Goal: Task Accomplishment & Management: Use online tool/utility

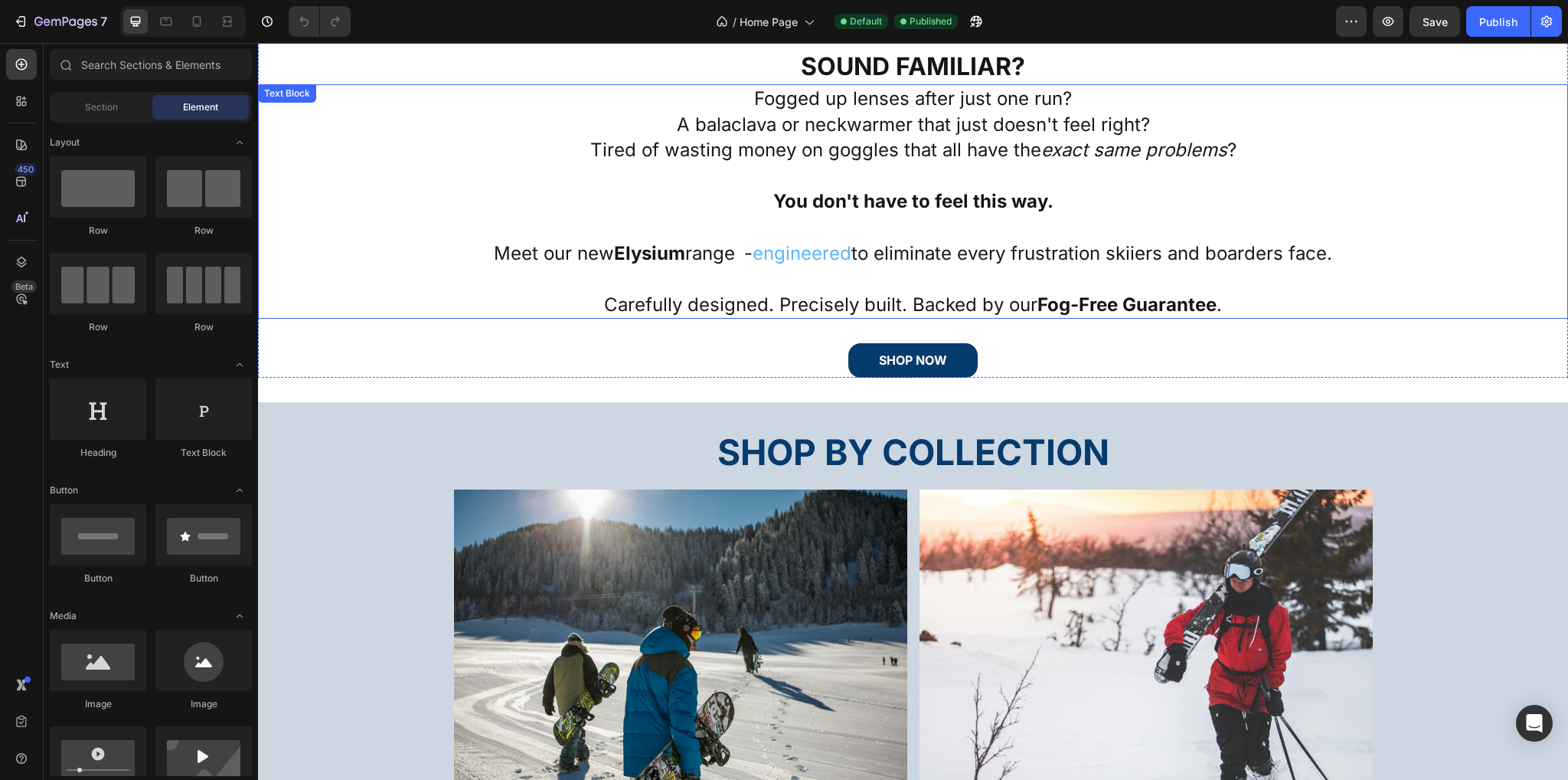
scroll to position [613, 0]
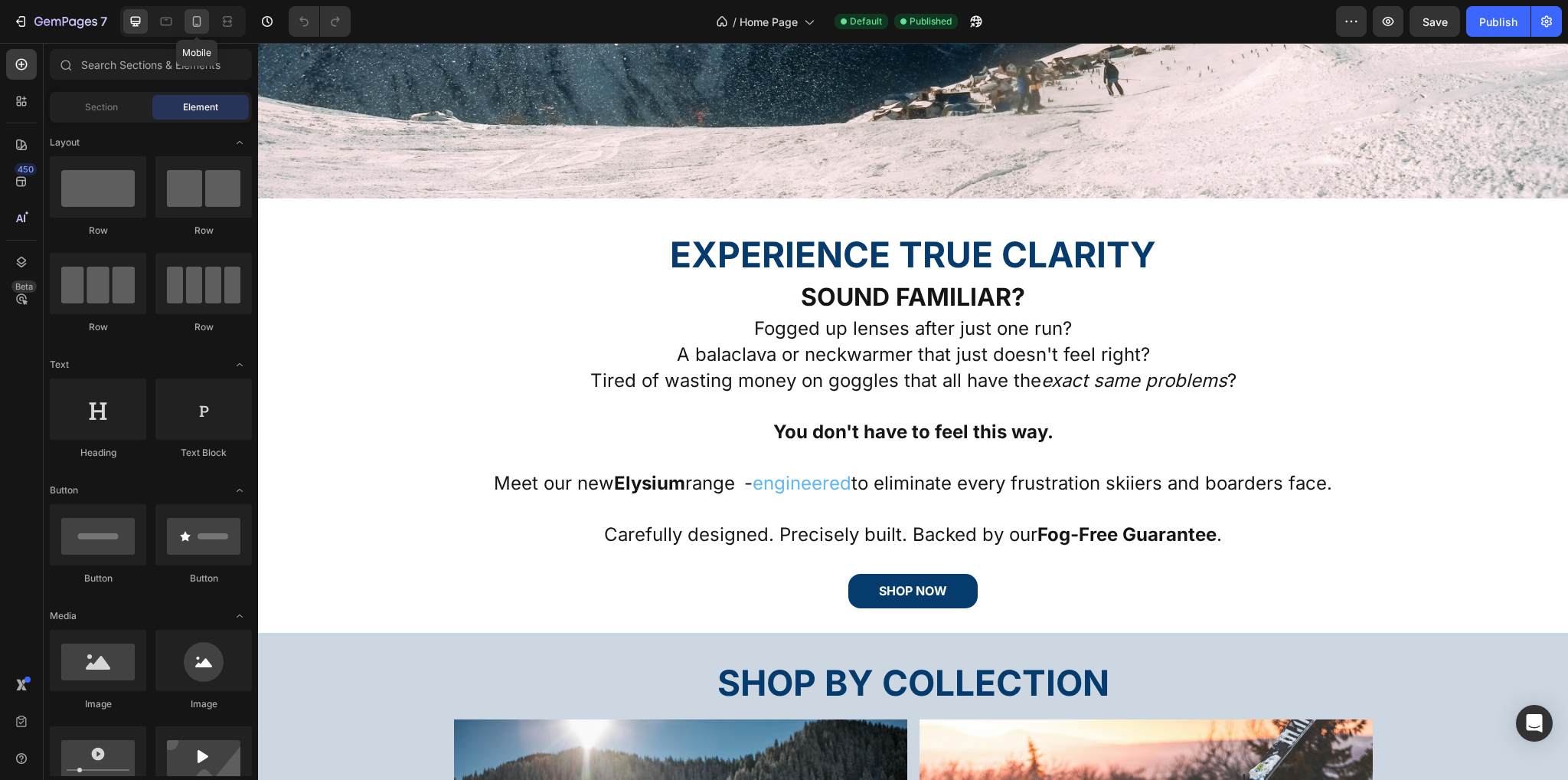
click at [205, 31] on div at bounding box center [197, 21] width 24 height 24
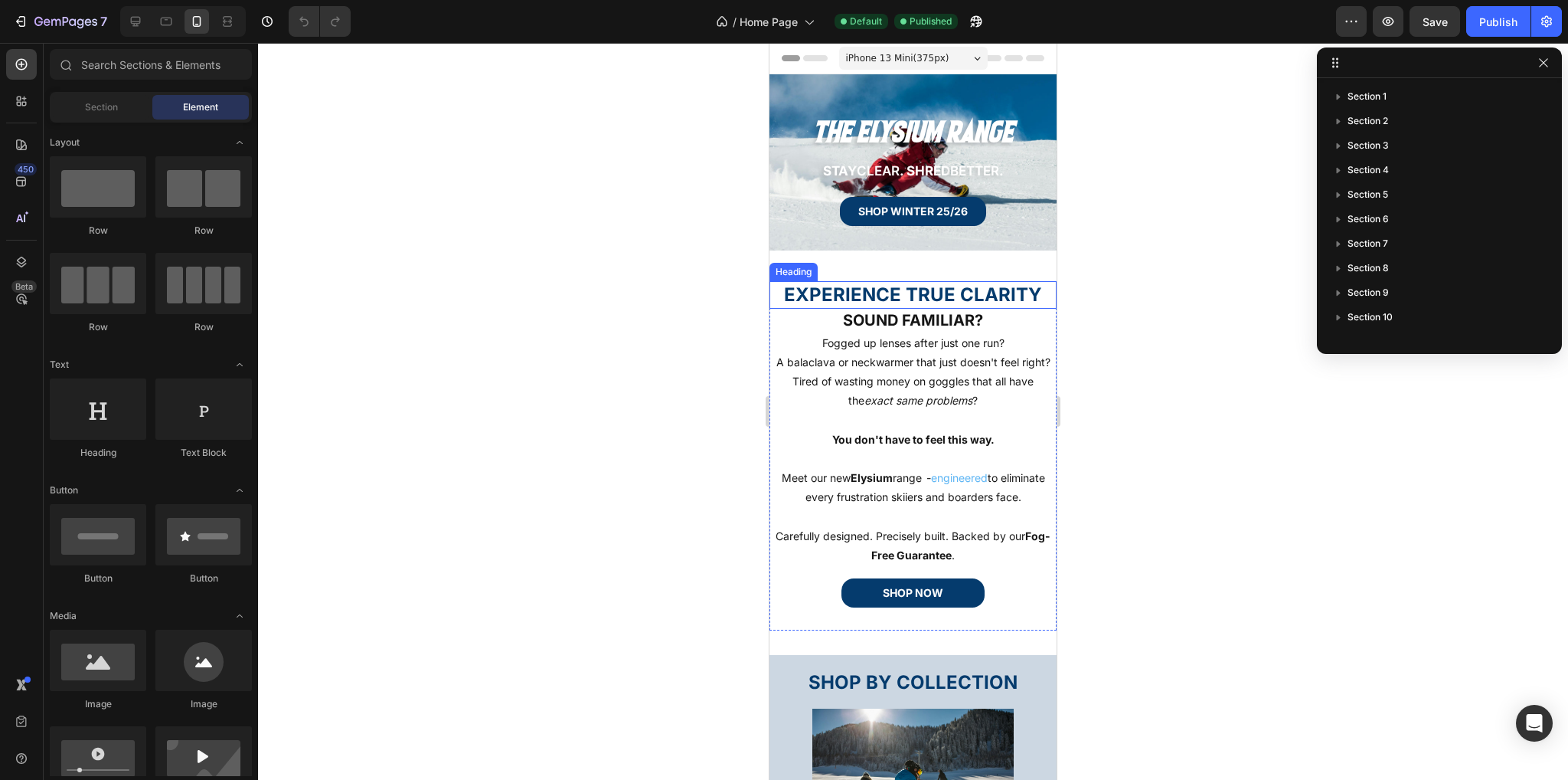
click at [986, 295] on h2 "EXPERIENCE TRUE CLARITY" at bounding box center [913, 294] width 287 height 27
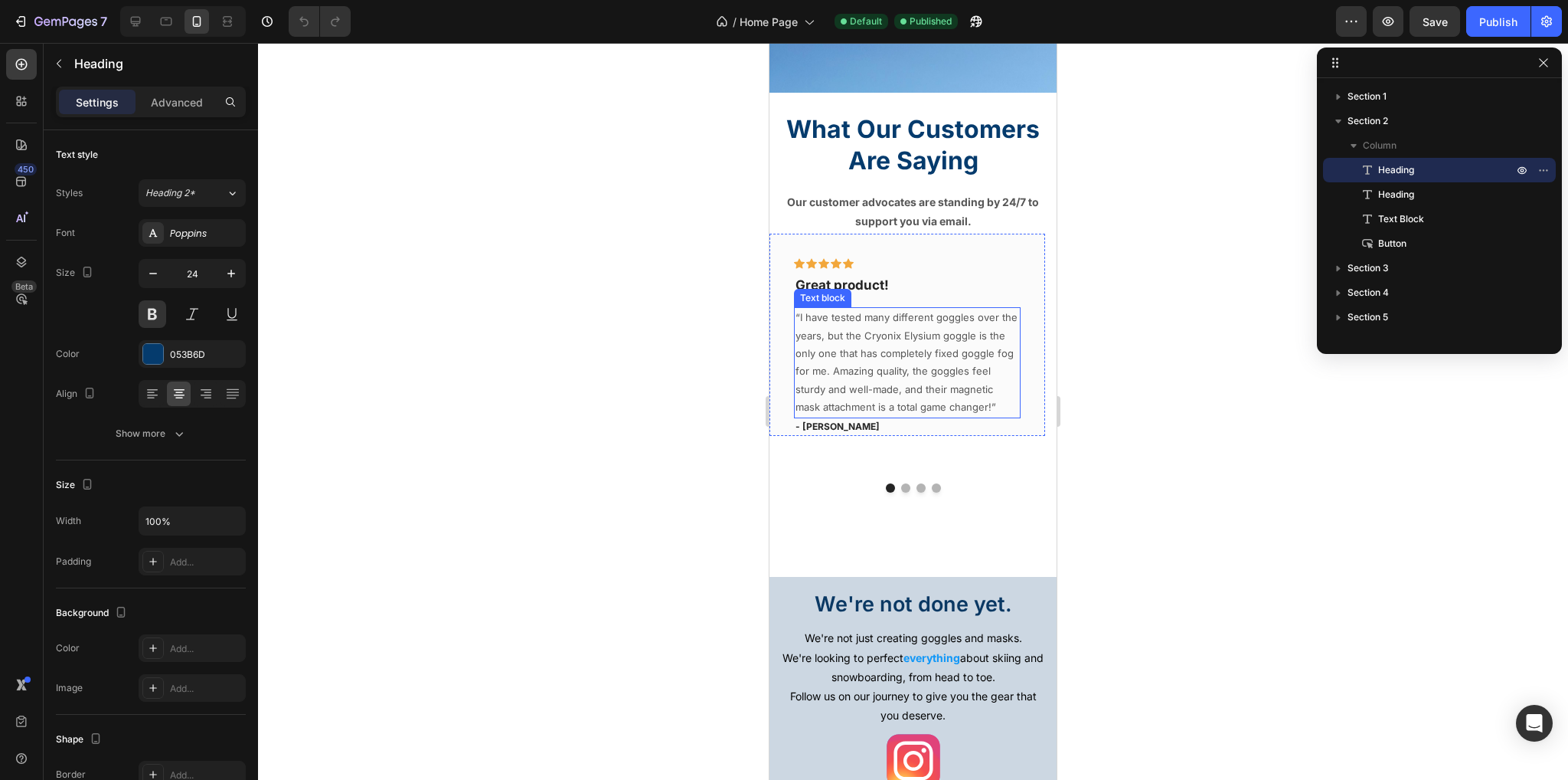
scroll to position [2222, 0]
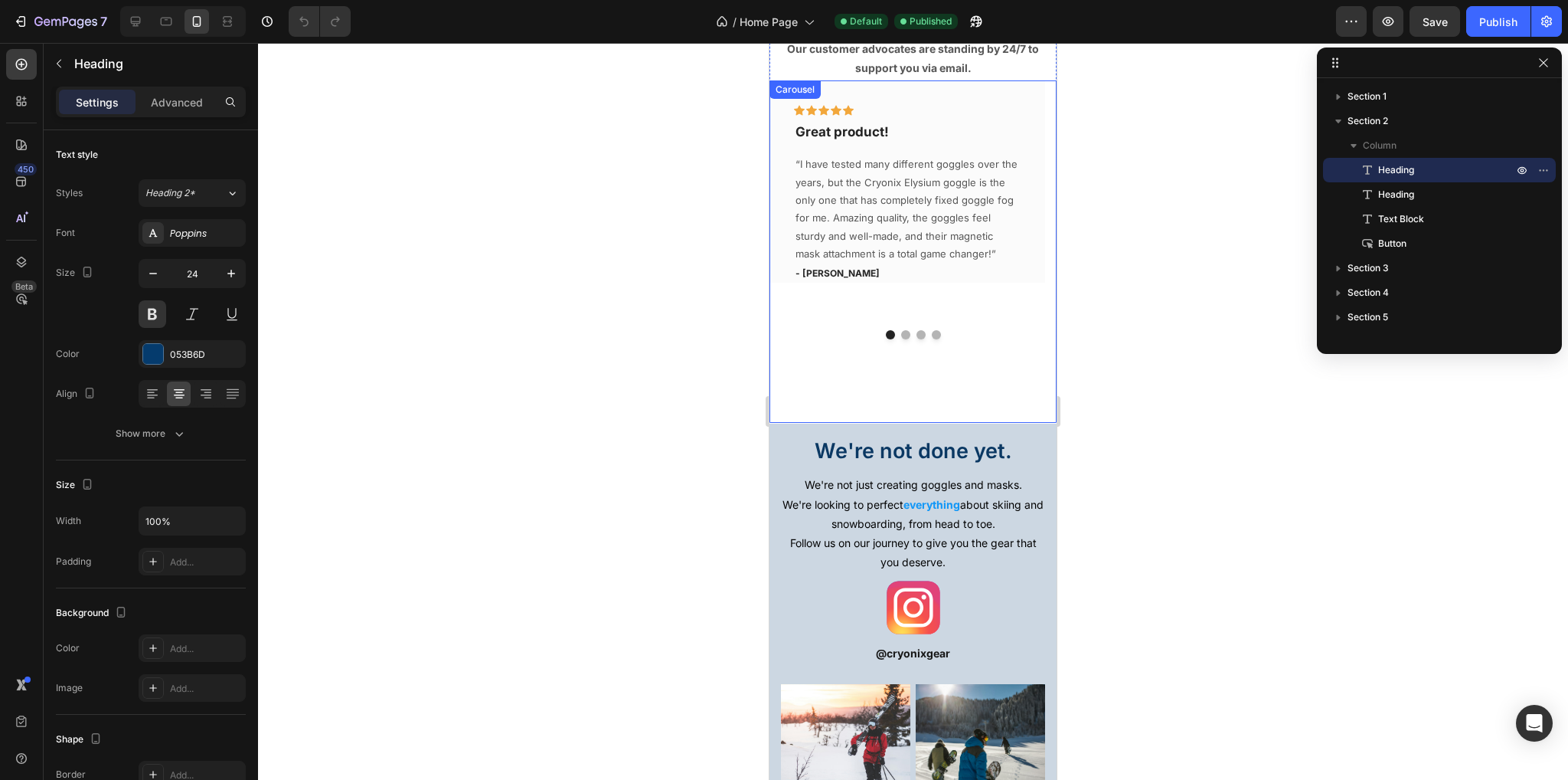
click at [925, 330] on div at bounding box center [913, 335] width 287 height 9
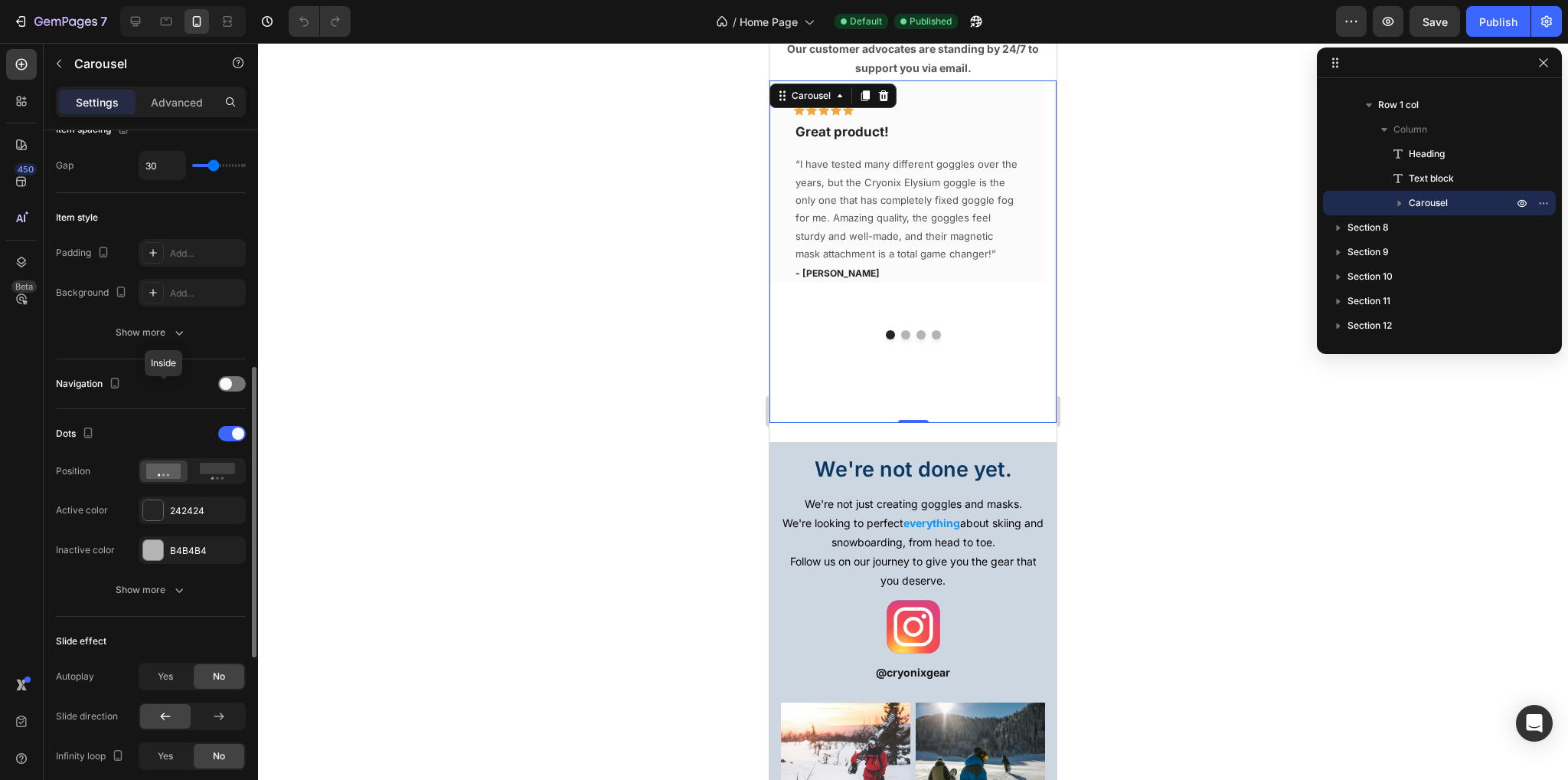
scroll to position [460, 0]
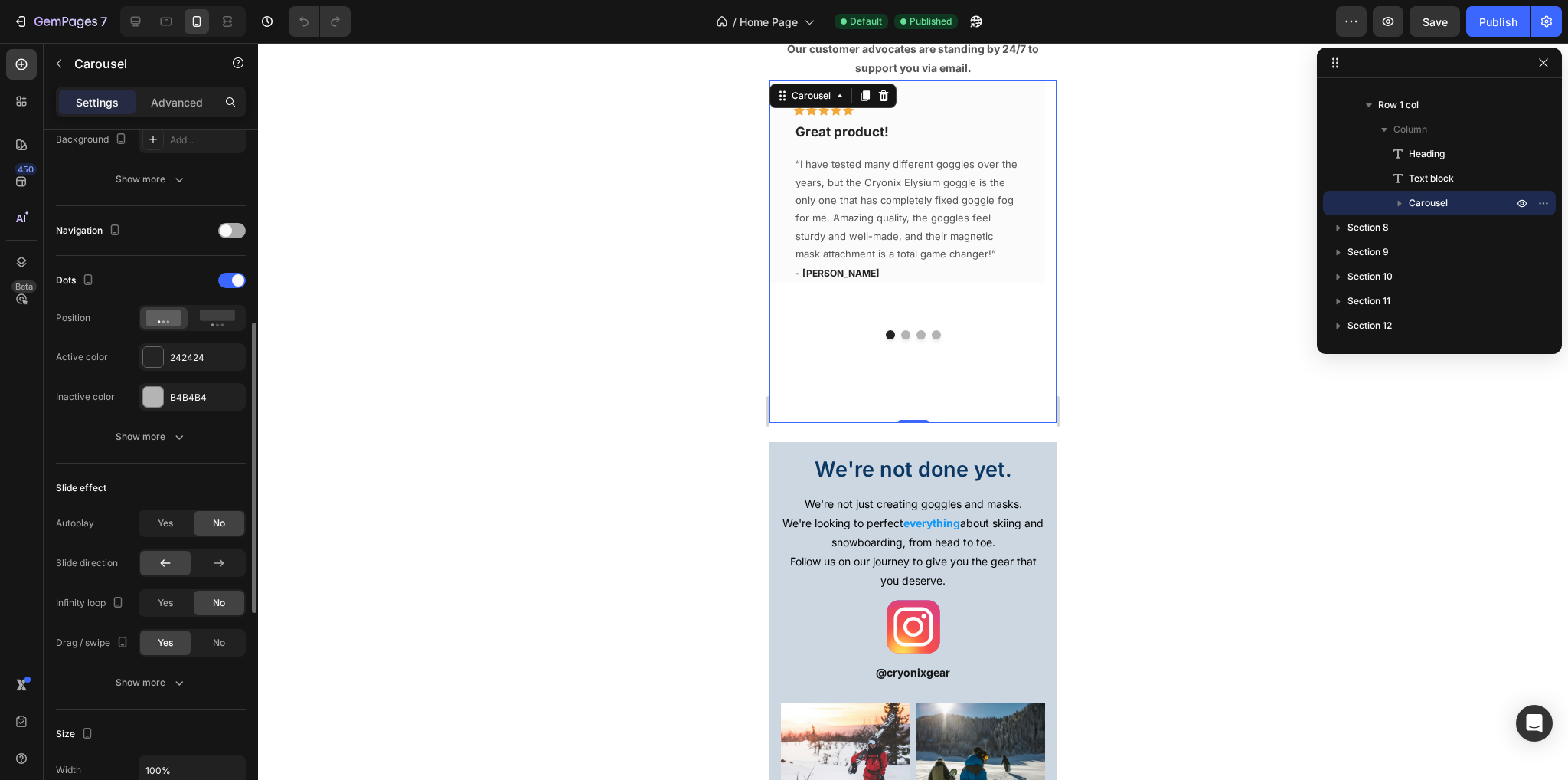
click at [231, 228] on span at bounding box center [225, 230] width 12 height 12
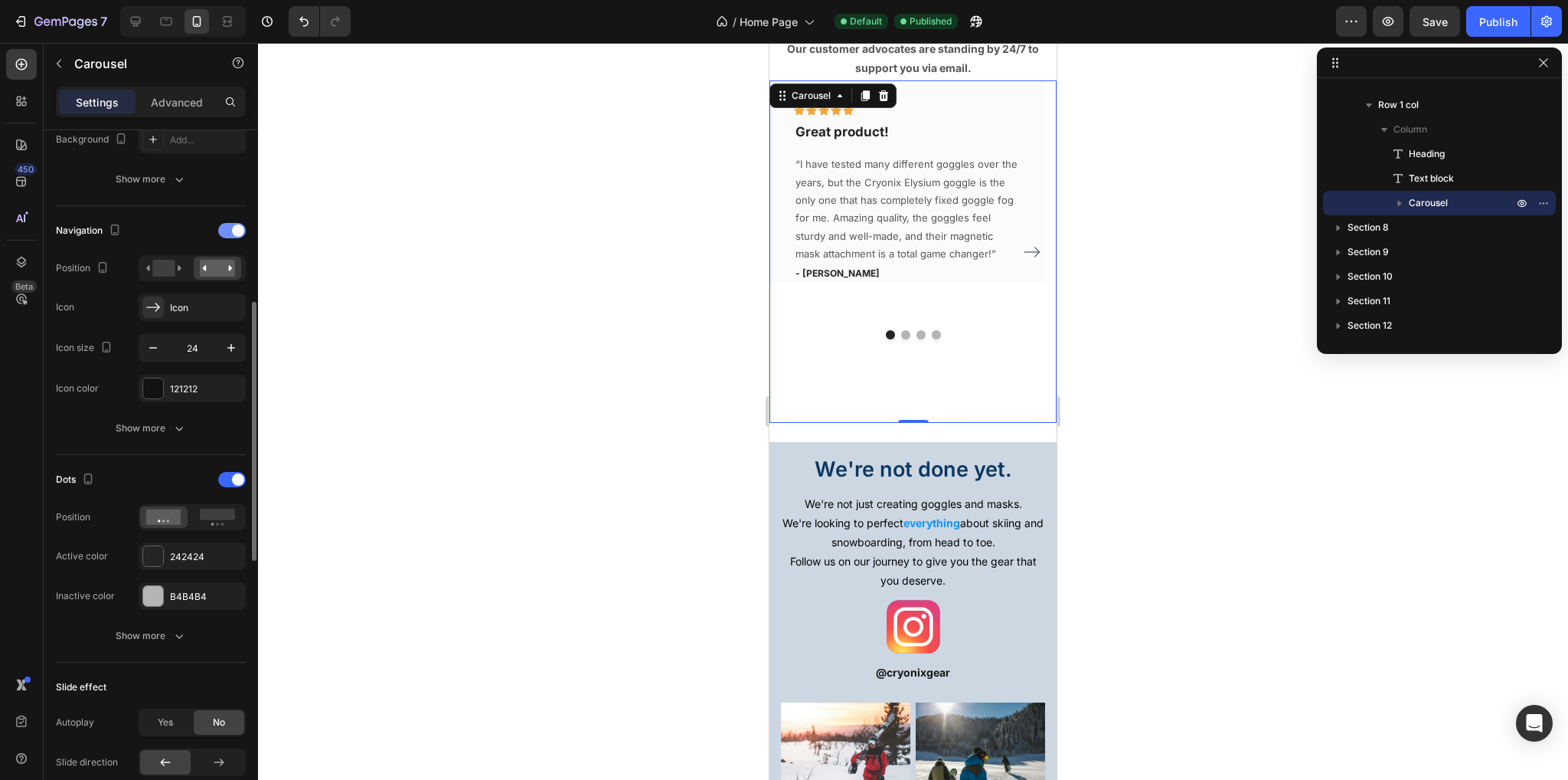
click at [231, 228] on div at bounding box center [232, 230] width 27 height 15
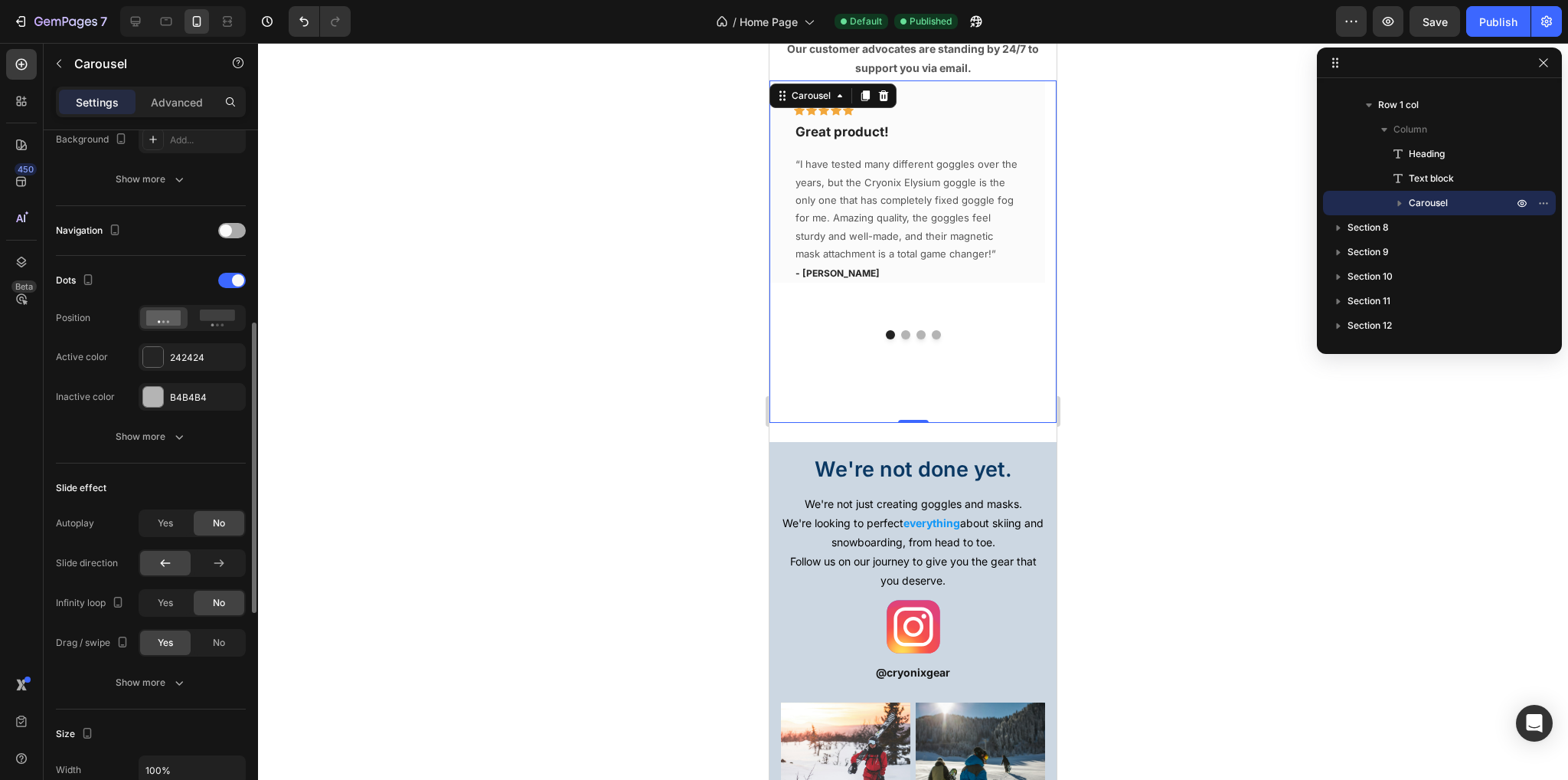
click at [230, 233] on span at bounding box center [225, 230] width 12 height 12
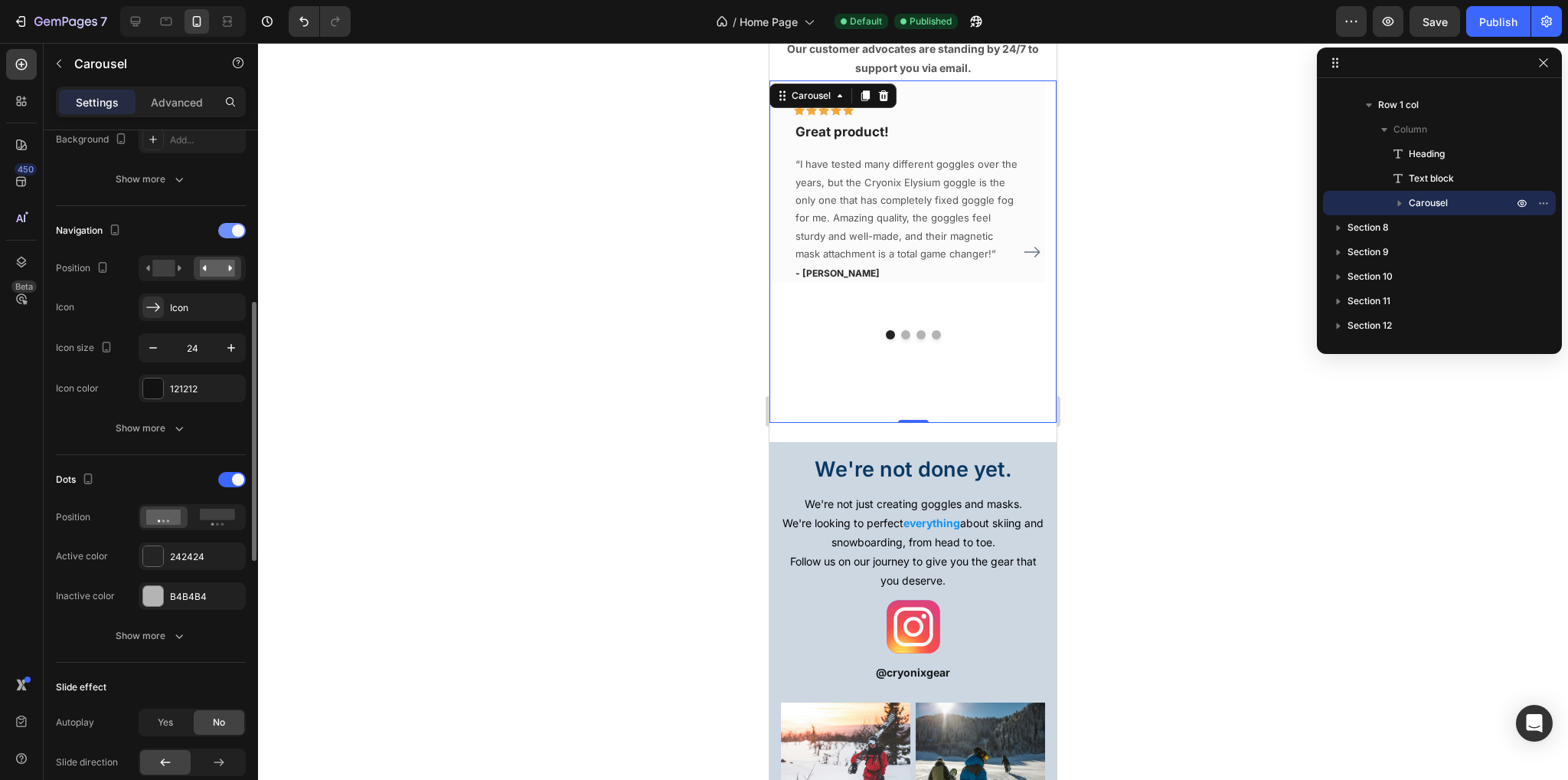
click at [230, 233] on div at bounding box center [232, 230] width 27 height 15
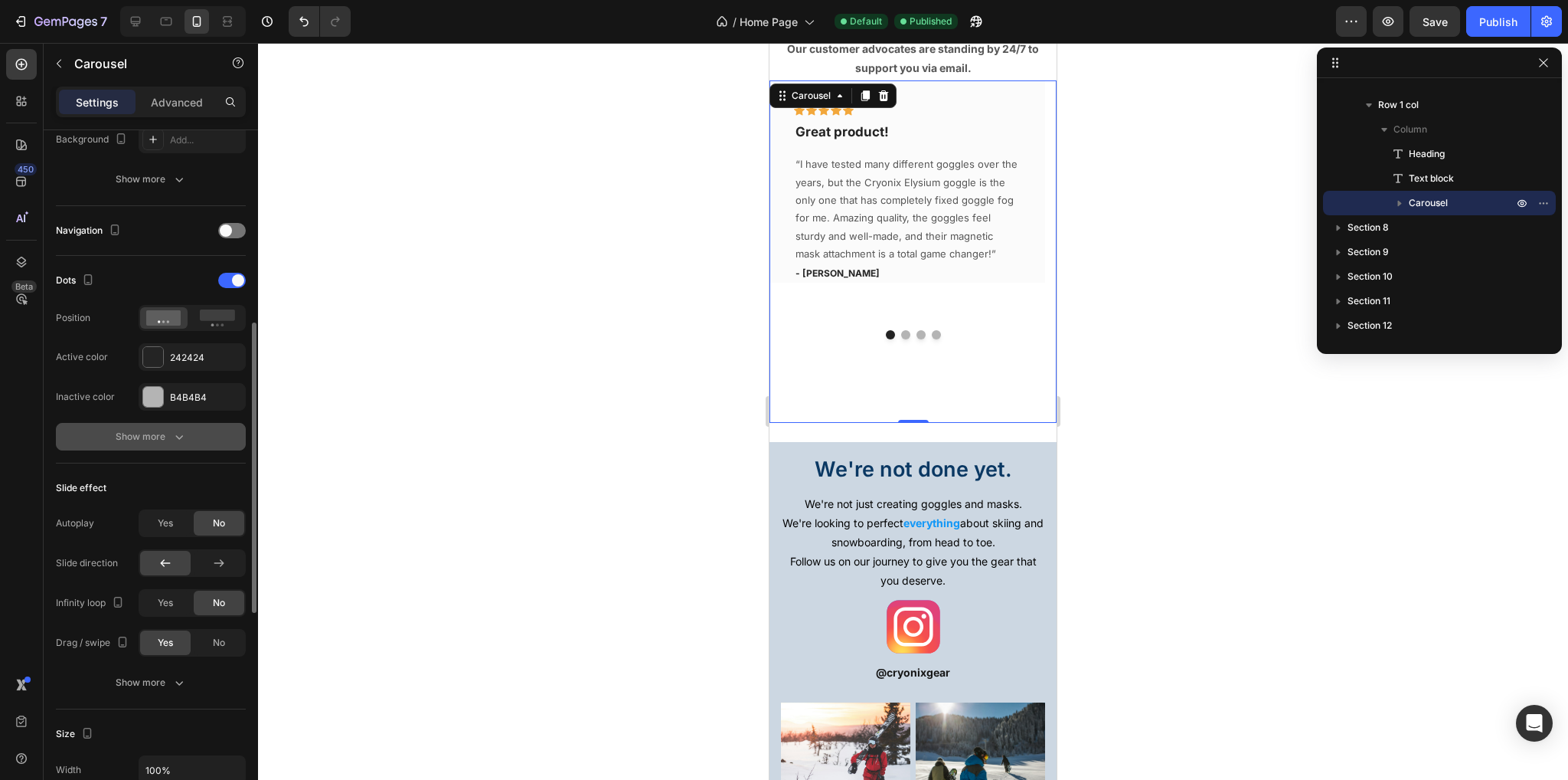
click at [171, 437] on icon "button" at bounding box center [178, 437] width 15 height 15
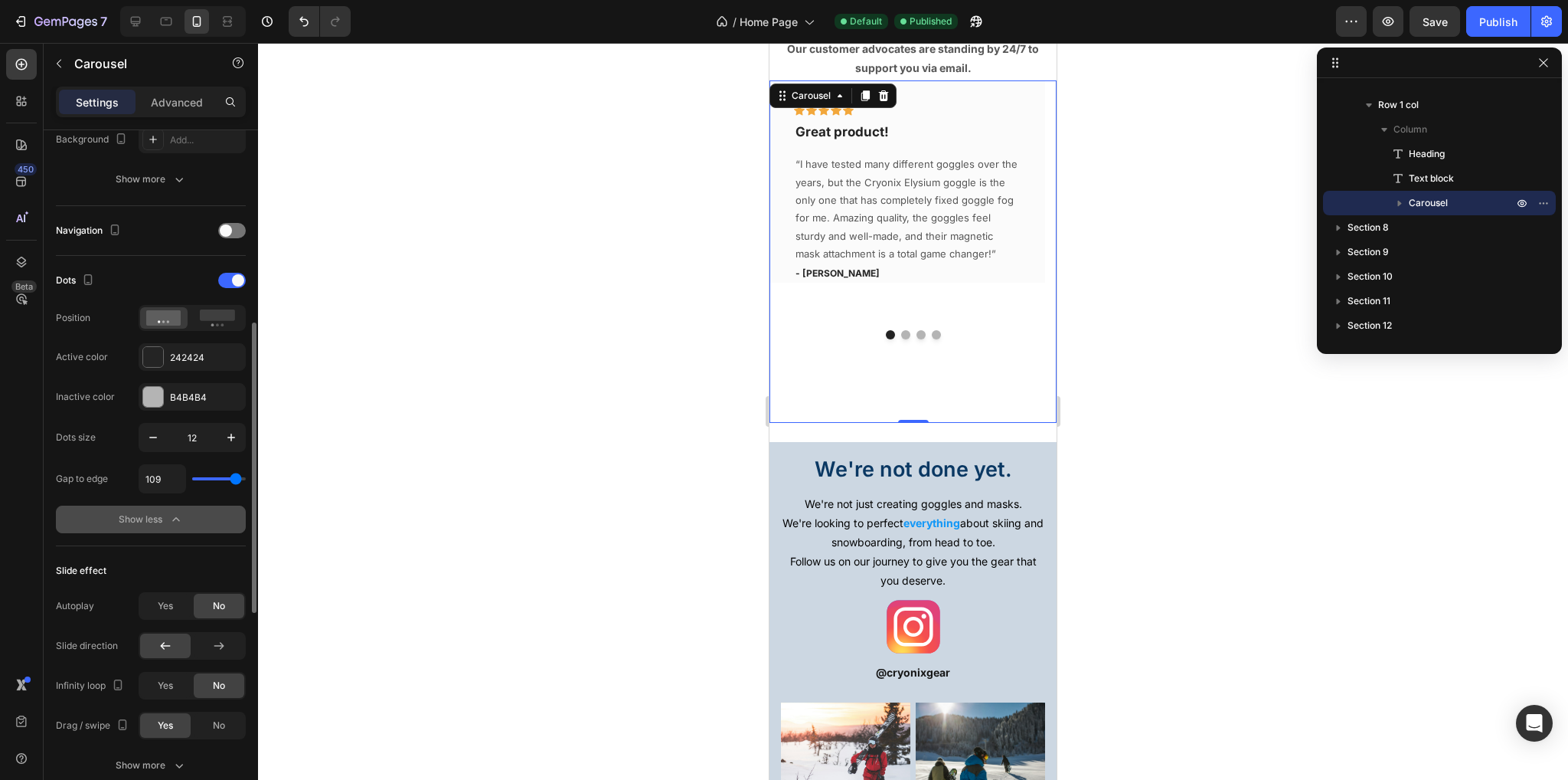
type input "114"
type input "0"
drag, startPoint x: 193, startPoint y: 479, endPoint x: 141, endPoint y: 481, distance: 52.0
type input "0"
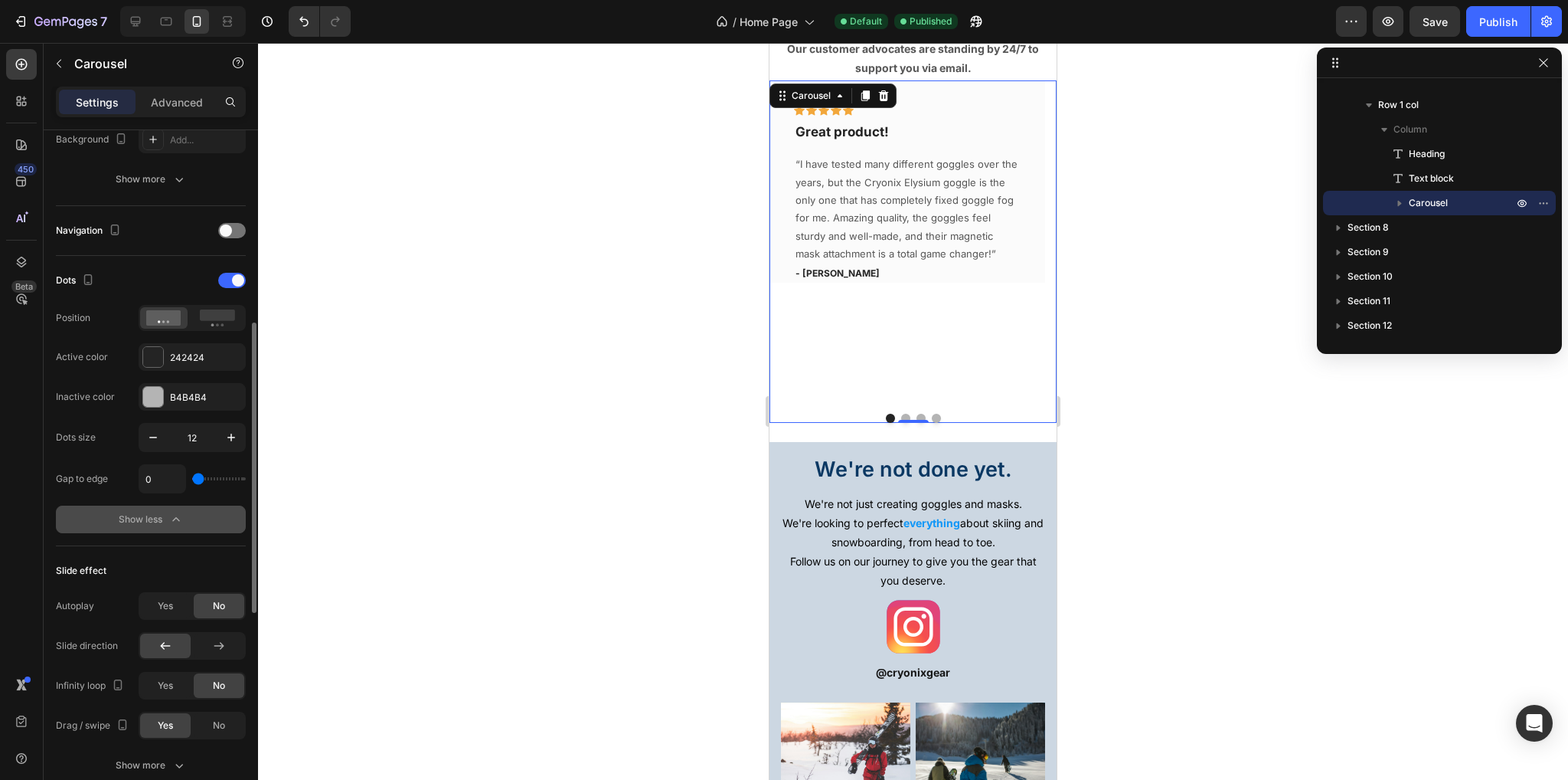
click at [192, 480] on input "range" at bounding box center [219, 479] width 54 height 3
click at [135, 14] on icon at bounding box center [135, 21] width 15 height 15
type input "16"
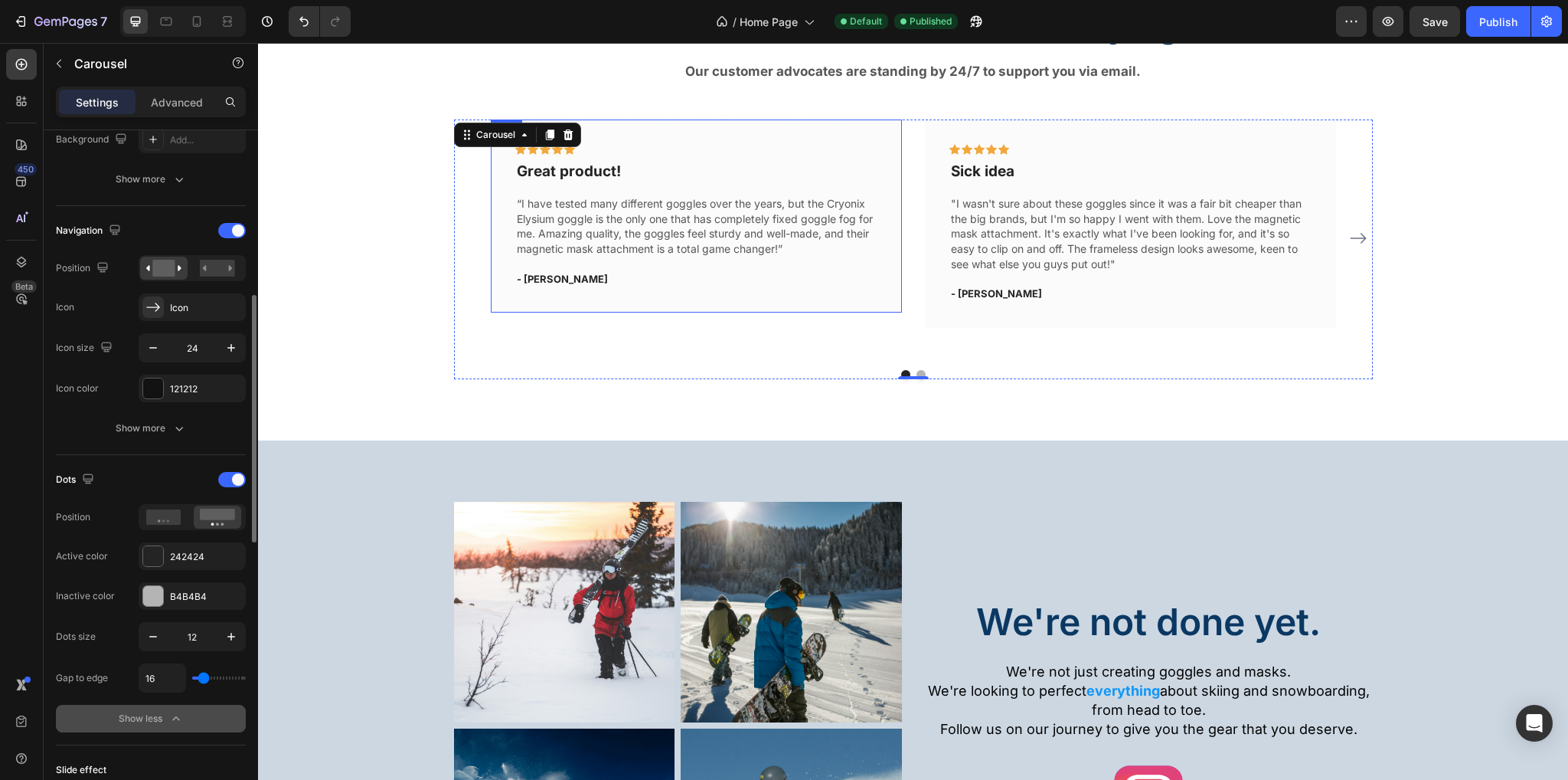
scroll to position [2244, 0]
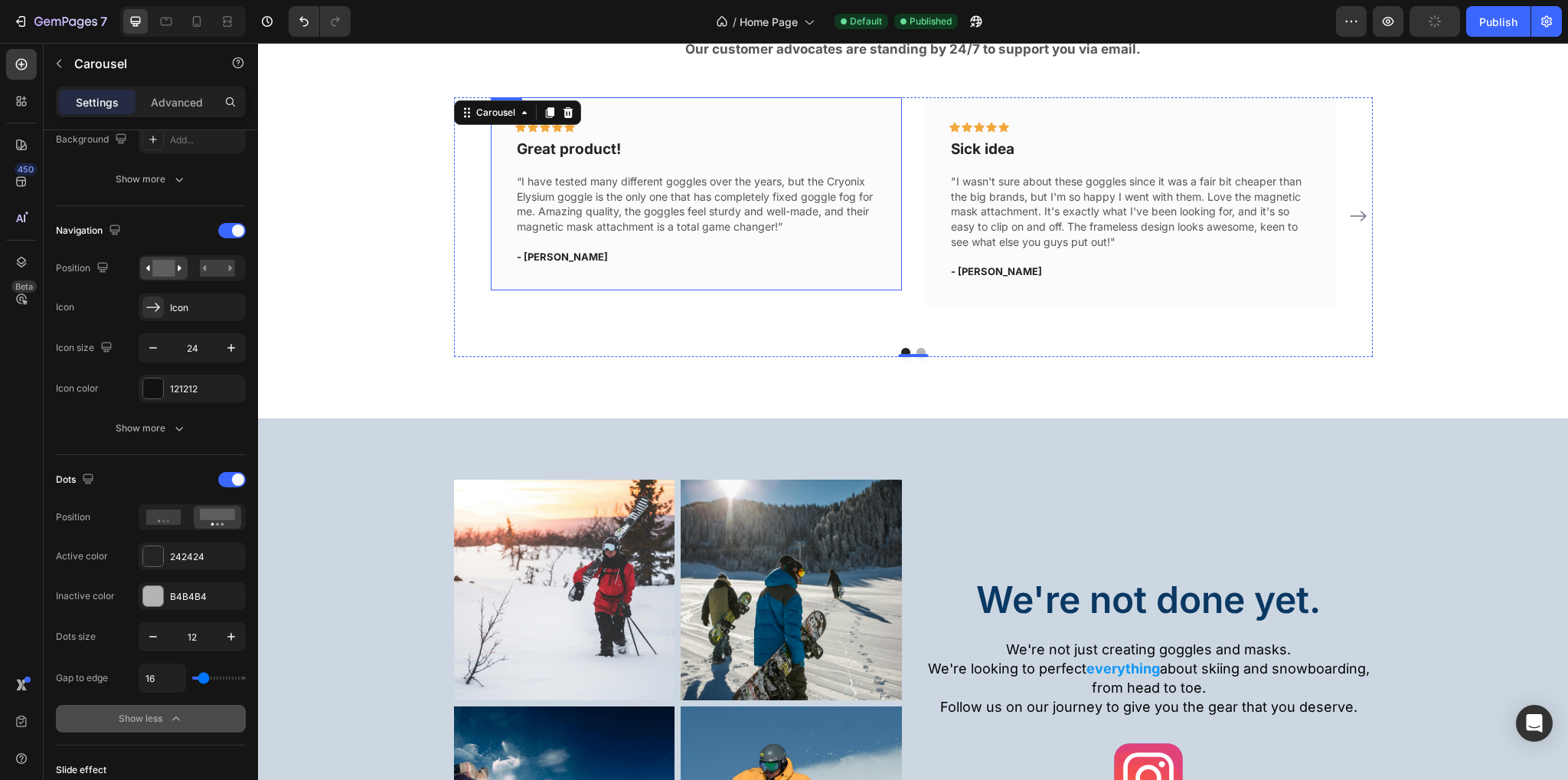
click at [153, 714] on div "Show less" at bounding box center [151, 718] width 65 height 15
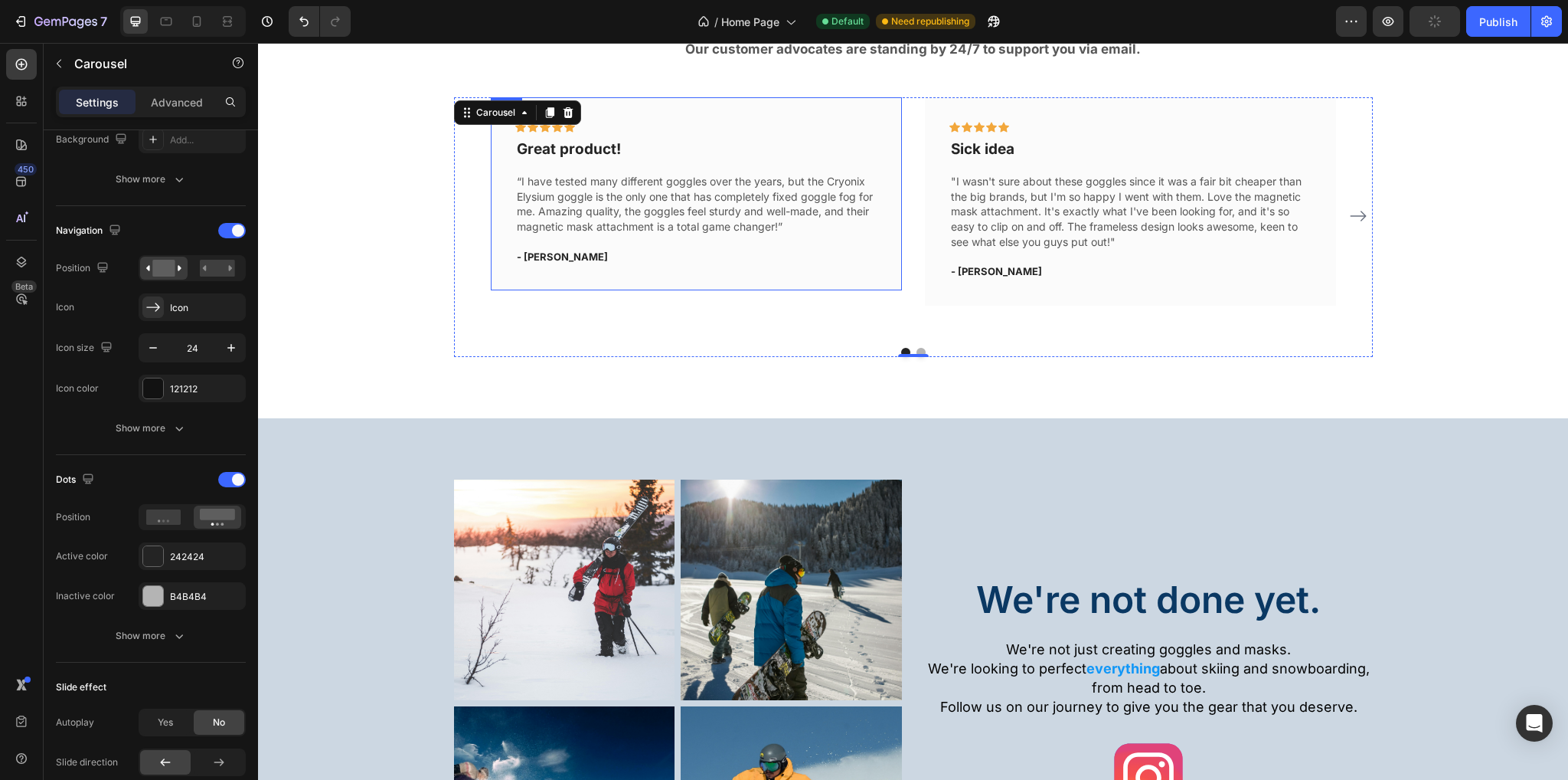
click at [181, 640] on icon "button" at bounding box center [178, 635] width 15 height 15
click at [1349, 209] on icon "Carousel Next Arrow" at bounding box center [1358, 216] width 18 height 18
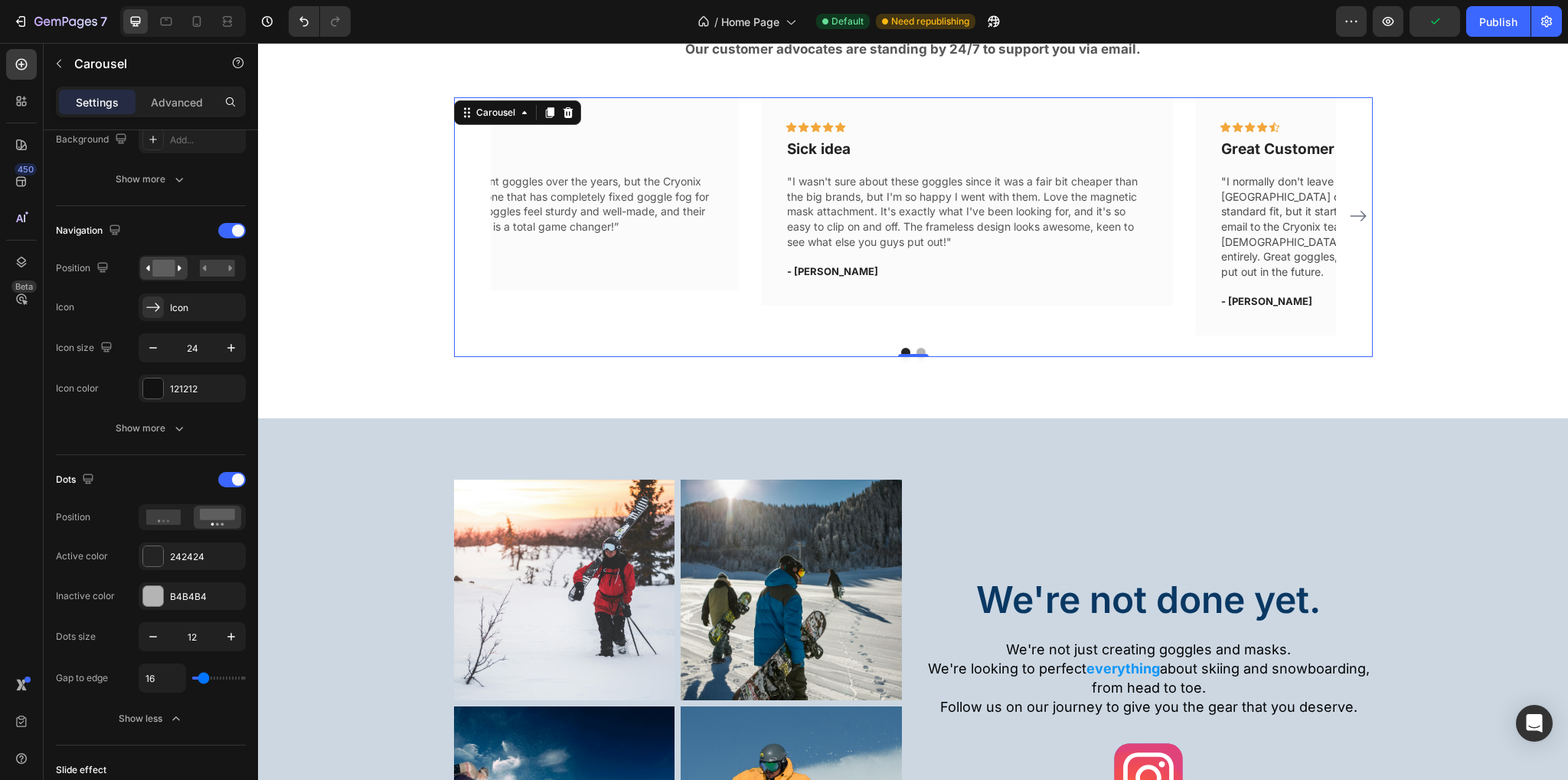
click at [1349, 209] on icon "Carousel Next Arrow" at bounding box center [1358, 216] width 18 height 18
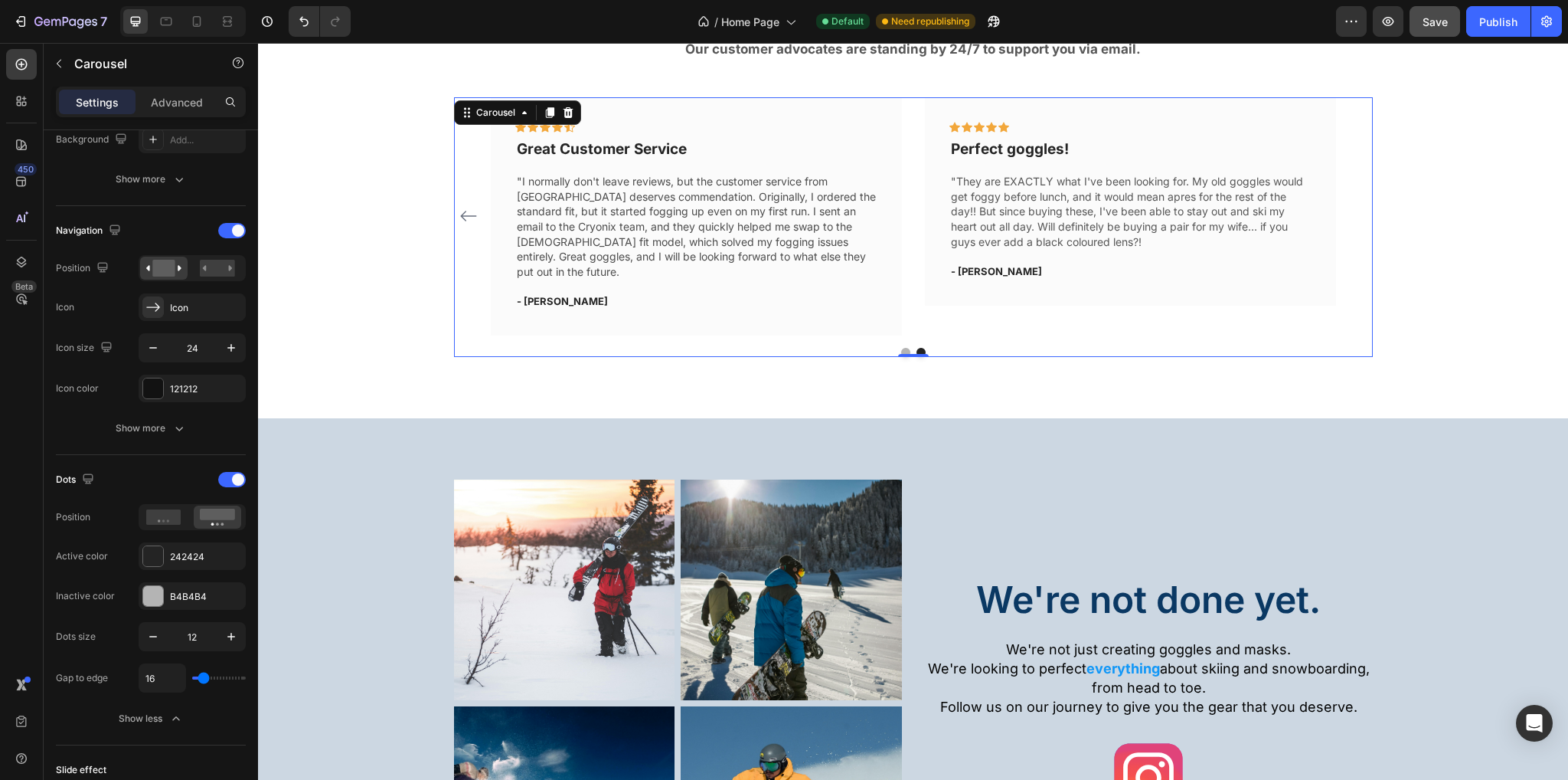
click at [1439, 21] on span "Save" at bounding box center [1435, 22] width 25 height 13
click at [199, 20] on icon at bounding box center [196, 21] width 15 height 15
type input "0"
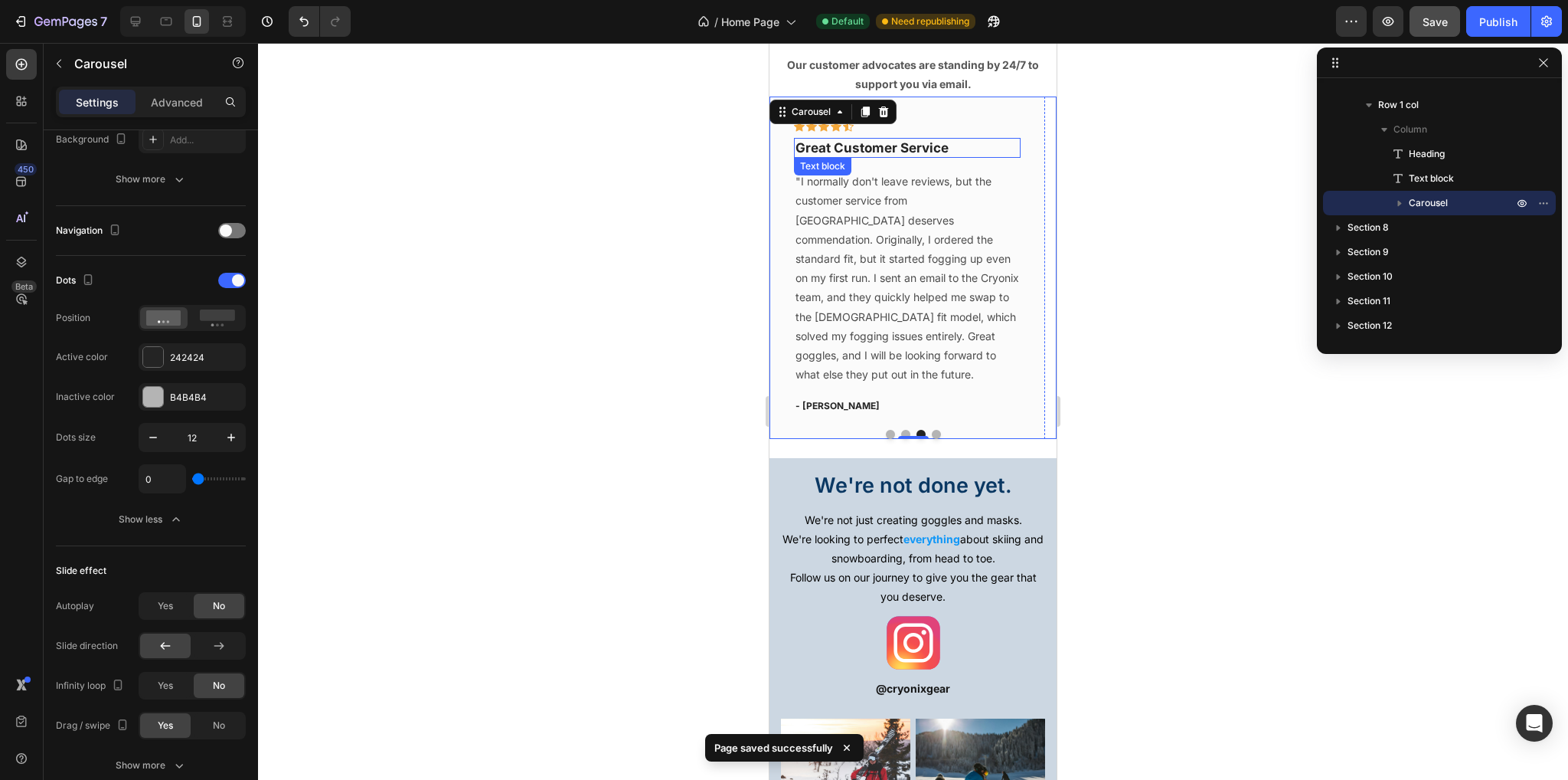
scroll to position [2053, 0]
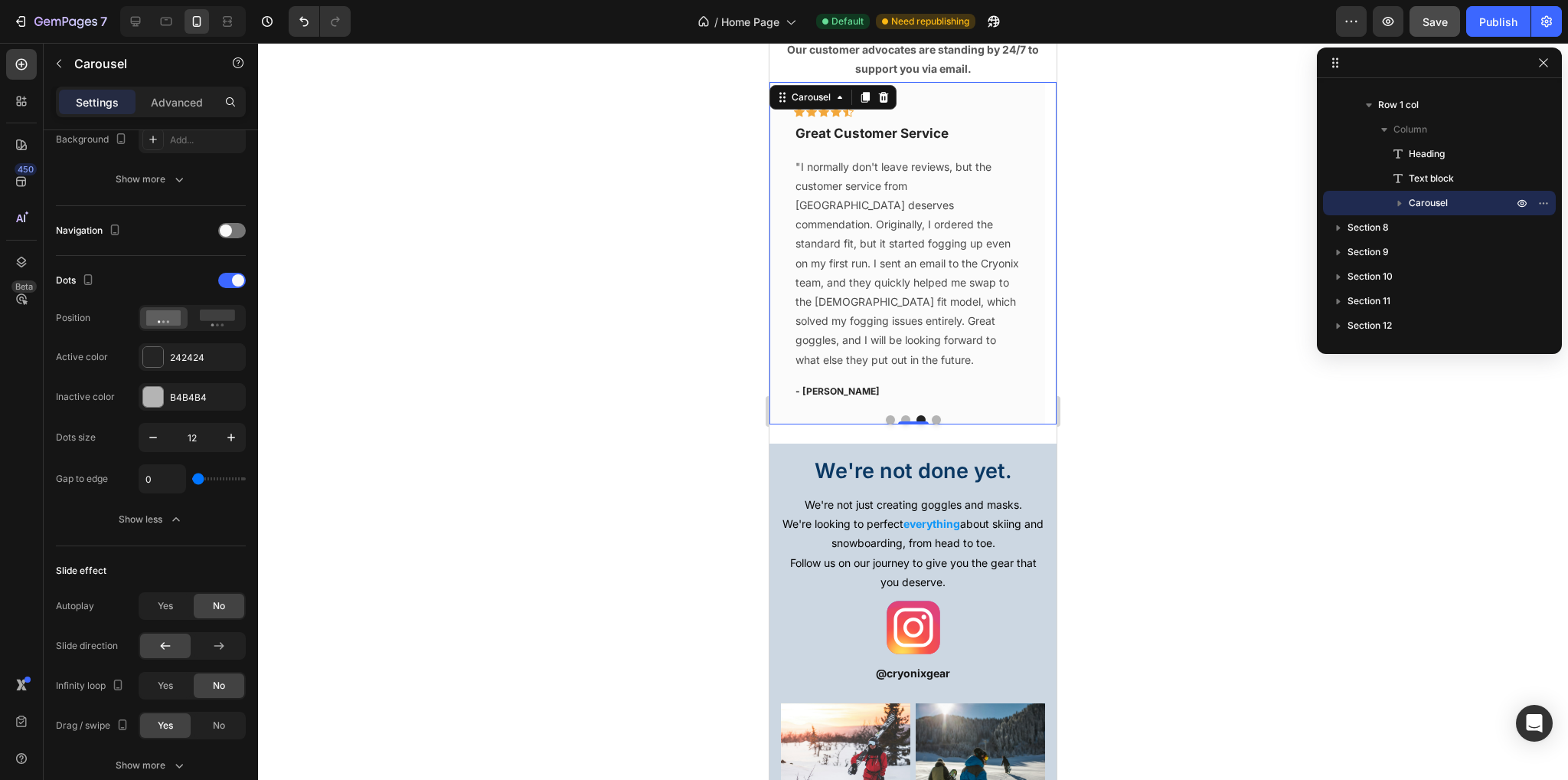
click at [901, 415] on button "Dot" at bounding box center [905, 419] width 9 height 9
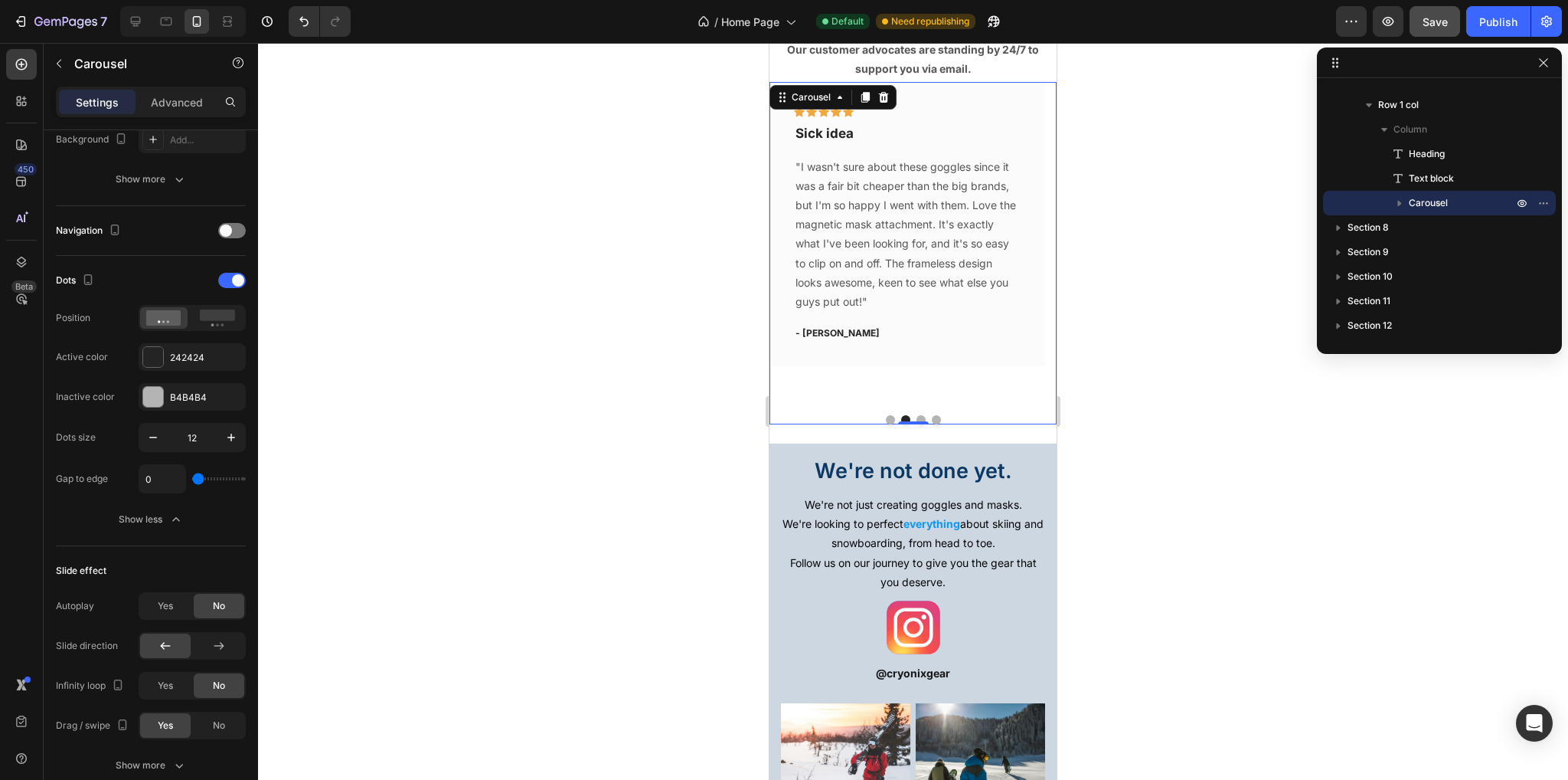
click at [935, 415] on div at bounding box center [913, 419] width 287 height 9
click at [932, 415] on button "Dot" at bounding box center [936, 419] width 9 height 9
click at [886, 415] on button "Dot" at bounding box center [890, 419] width 9 height 9
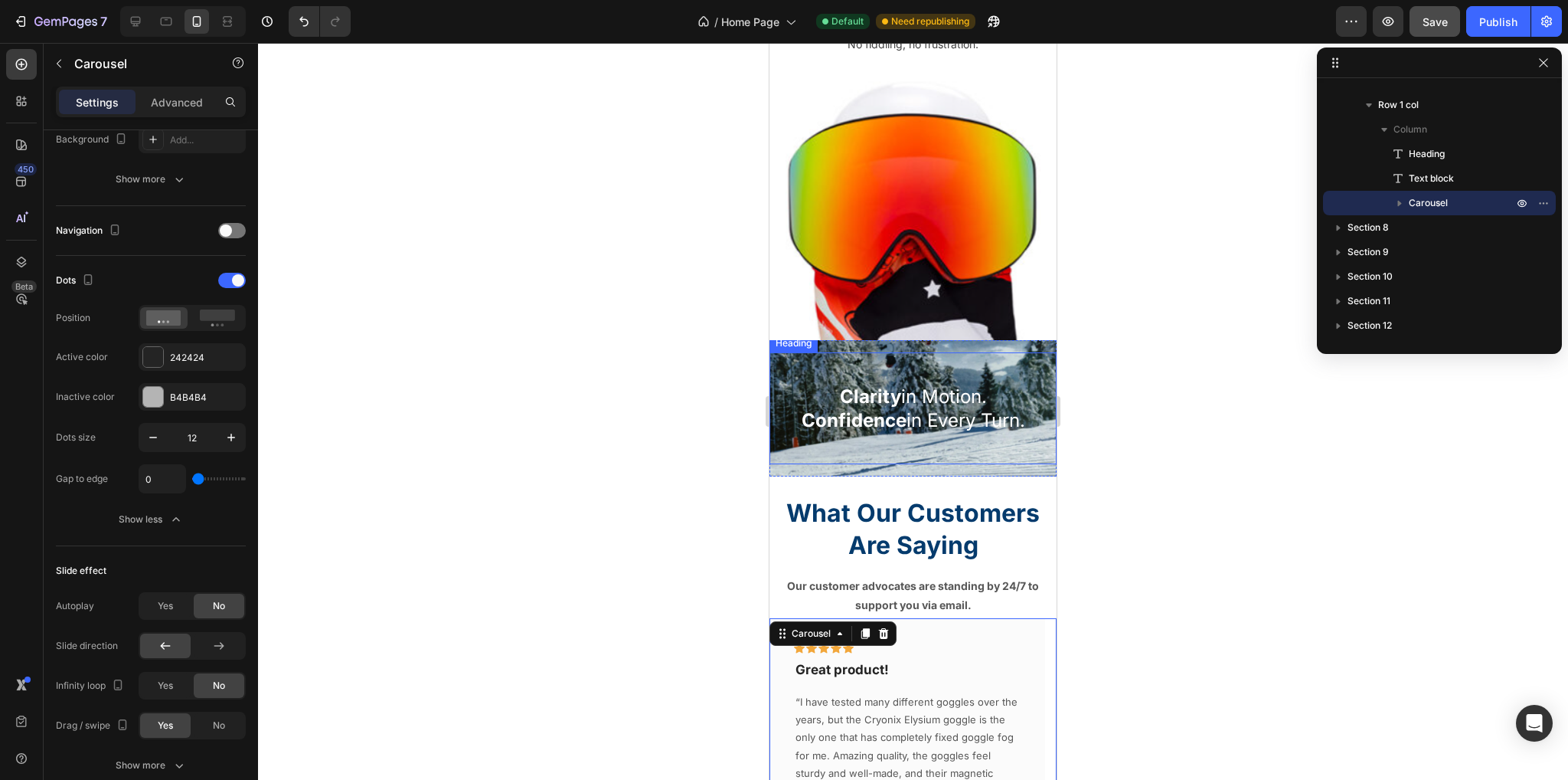
scroll to position [1823, 0]
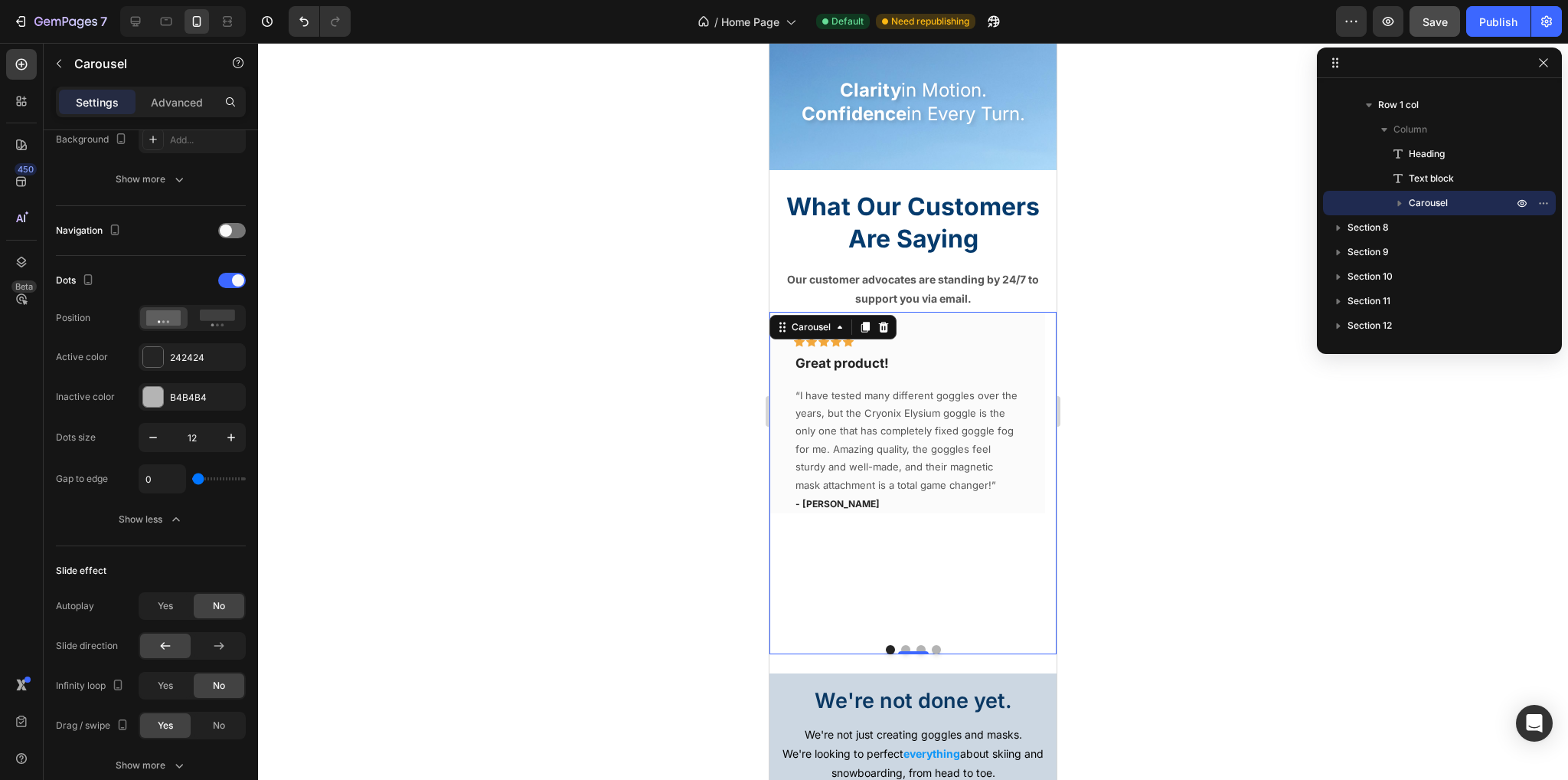
click at [1430, 24] on span "Save" at bounding box center [1435, 22] width 25 height 13
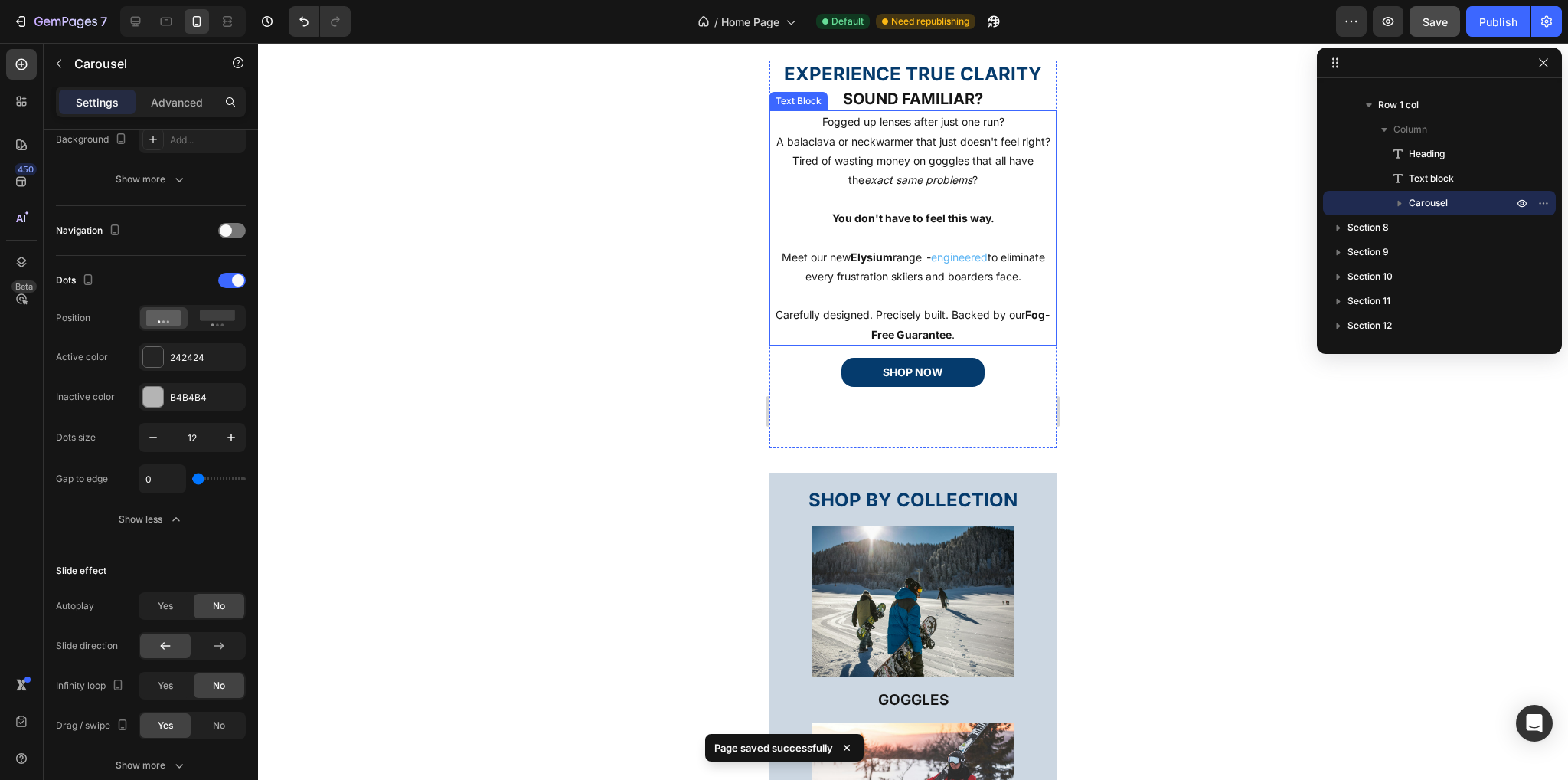
scroll to position [0, 0]
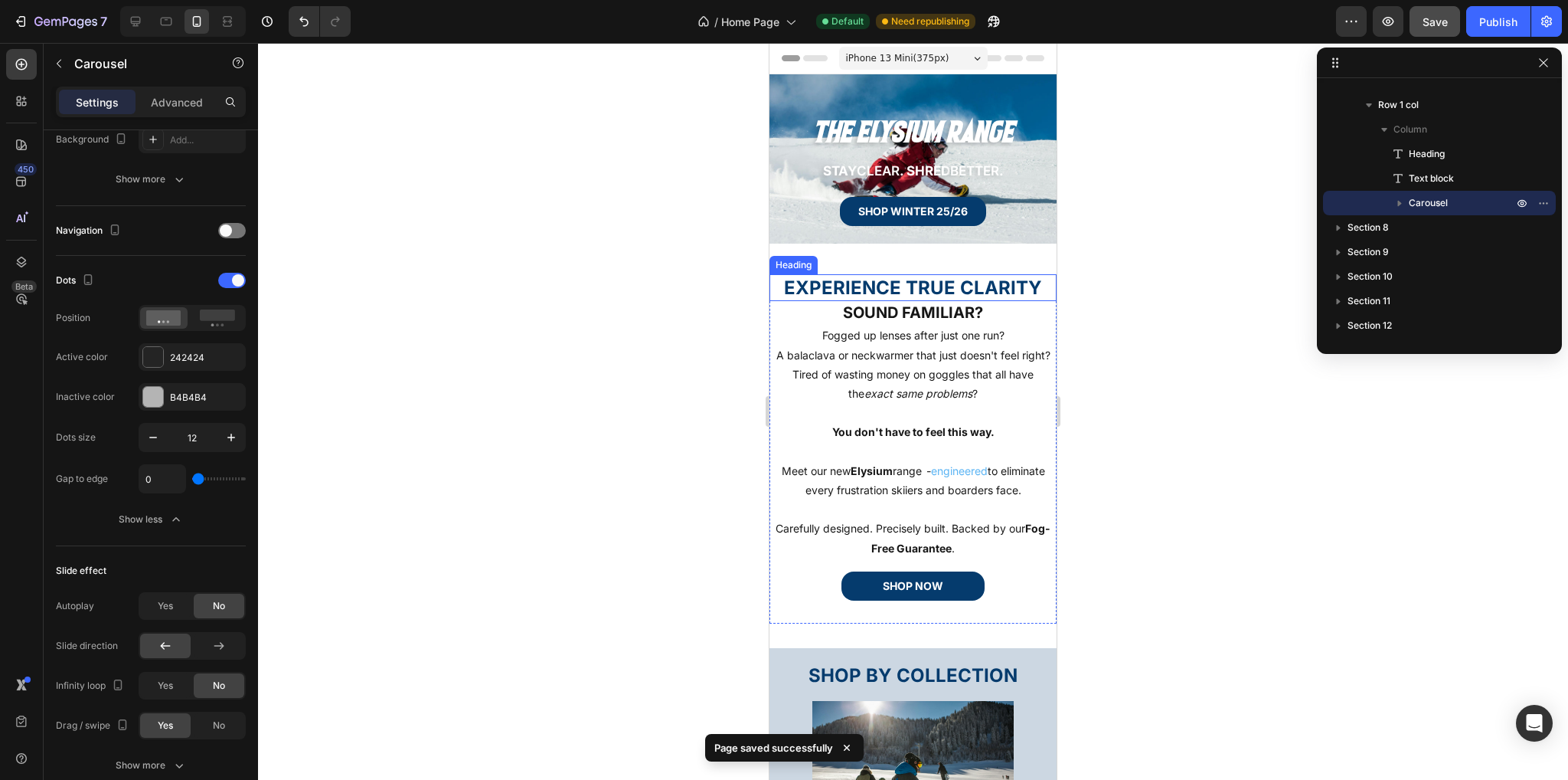
click at [935, 287] on h2 "EXPERIENCE TRUE CLARITY" at bounding box center [913, 287] width 287 height 27
